Goal: Find specific page/section: Find specific page/section

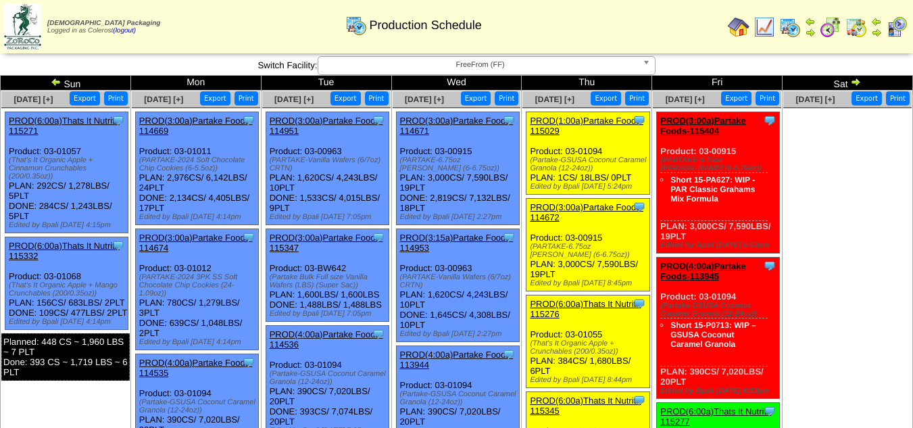
click at [515, 59] on span "FreeFrom (FF)" at bounding box center [480, 65] width 313 height 16
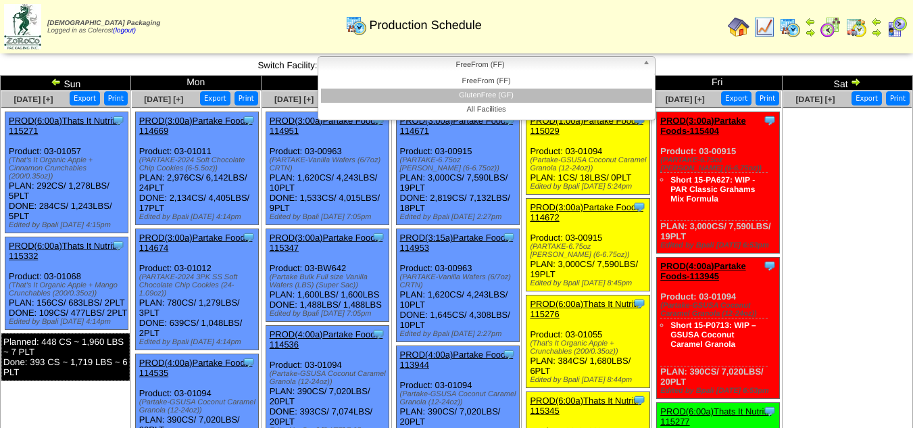
click at [512, 91] on li "GlutenFree (GF)" at bounding box center [486, 96] width 331 height 14
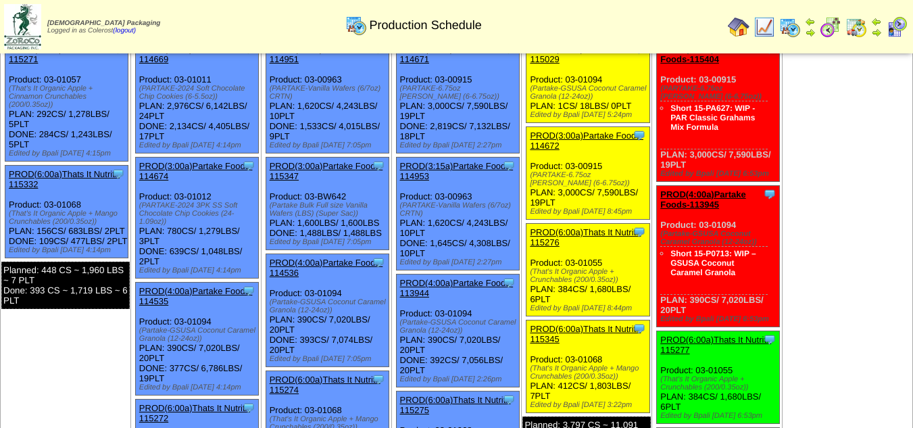
scroll to position [203, 0]
